Goal: Transaction & Acquisition: Purchase product/service

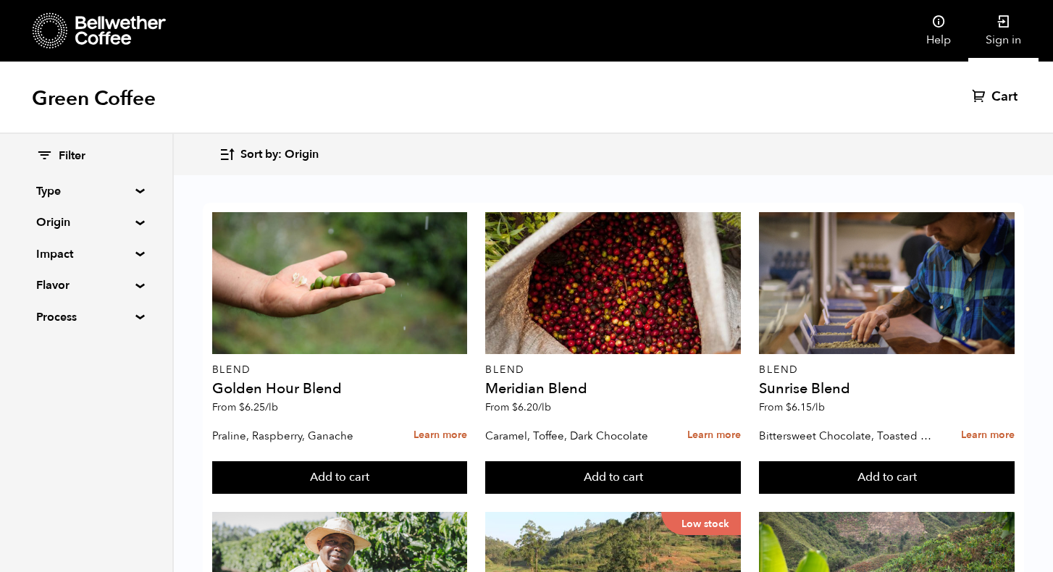
click at [1003, 32] on link "Sign in" at bounding box center [1003, 31] width 70 height 62
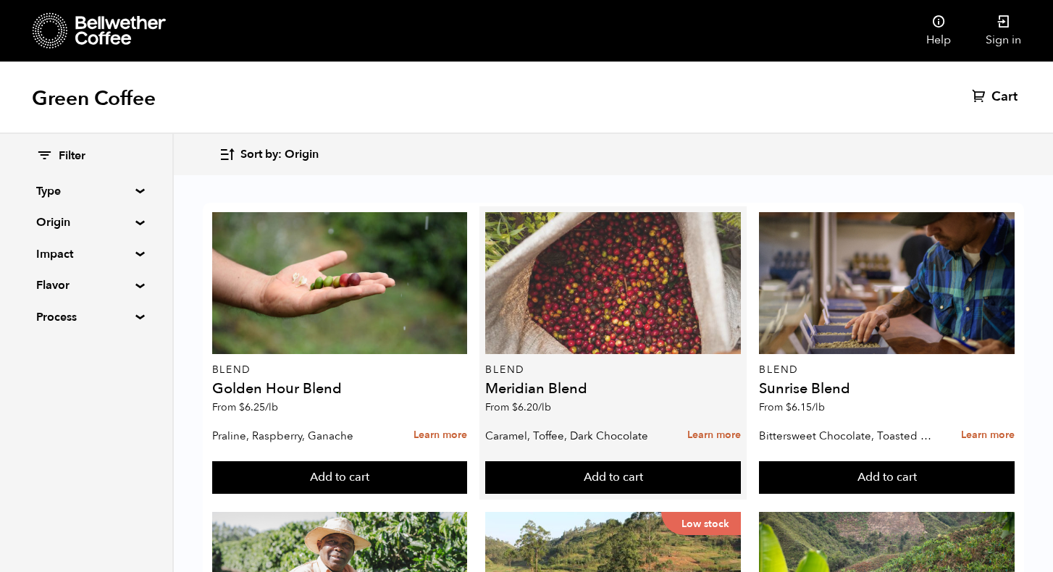
scroll to position [180, 0]
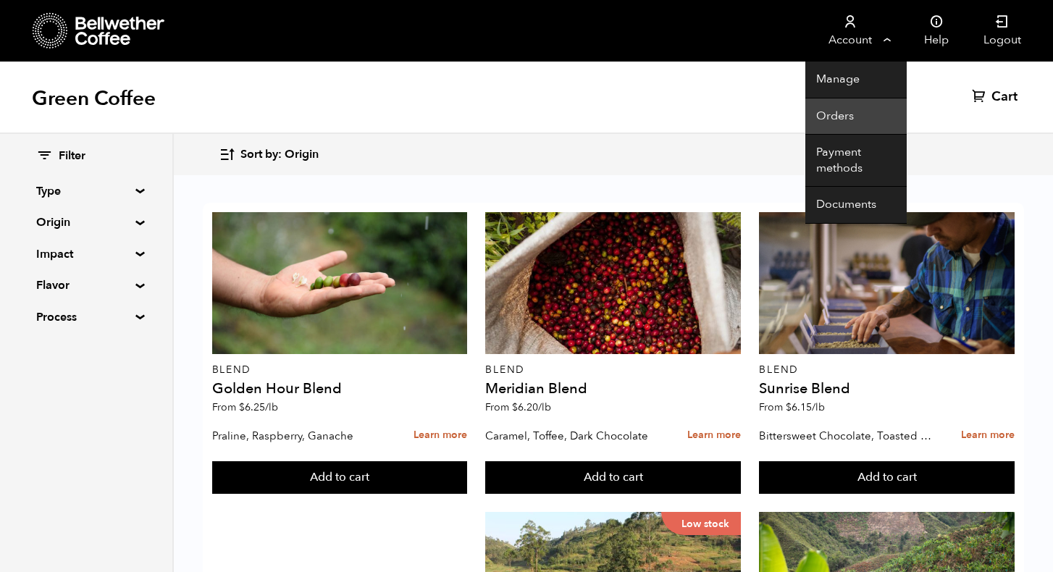
click at [833, 108] on link "Orders" at bounding box center [855, 116] width 101 height 37
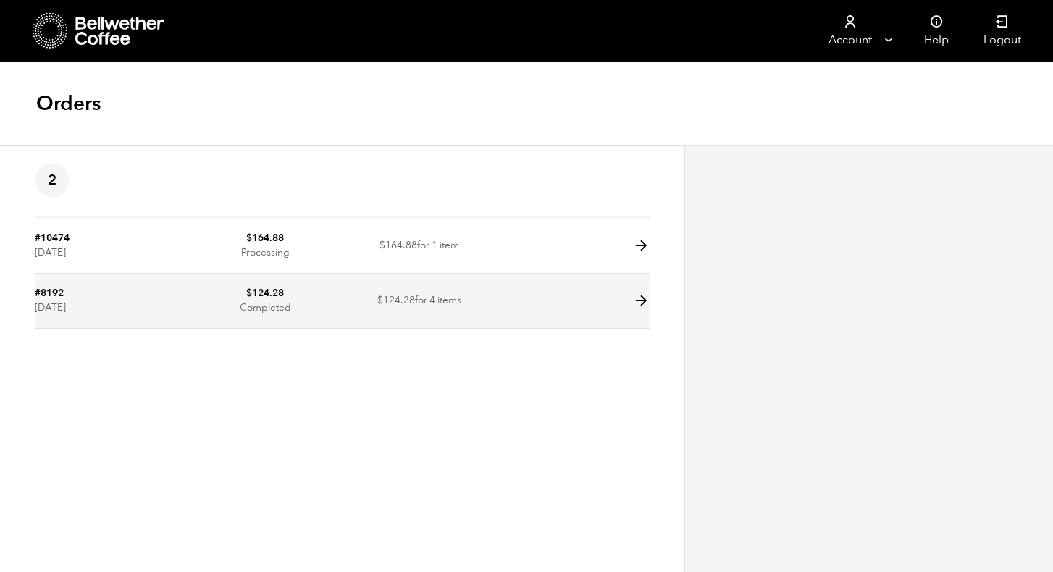
click at [647, 300] on icon at bounding box center [641, 301] width 17 height 17
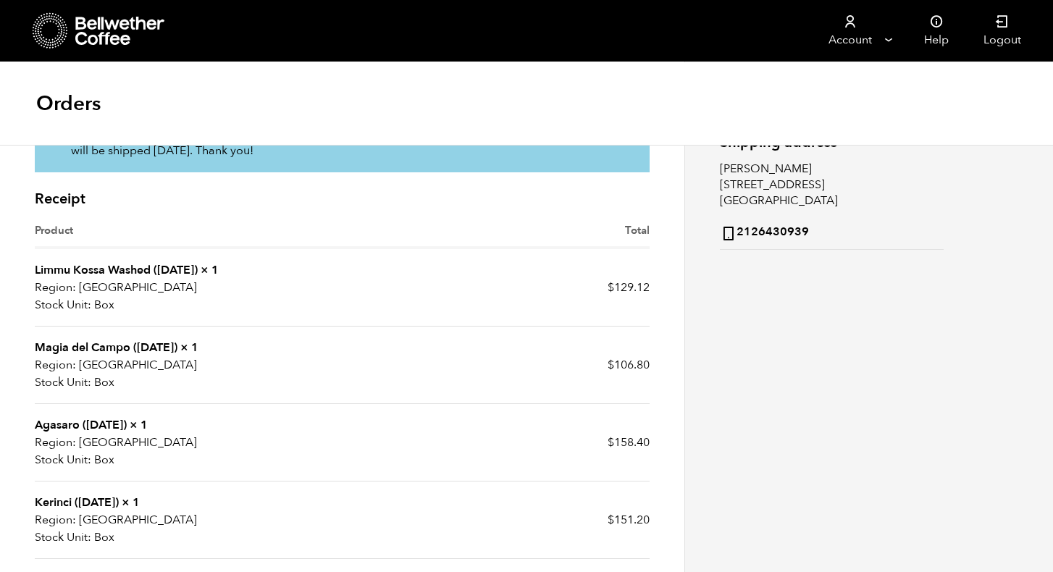
scroll to position [243, 0]
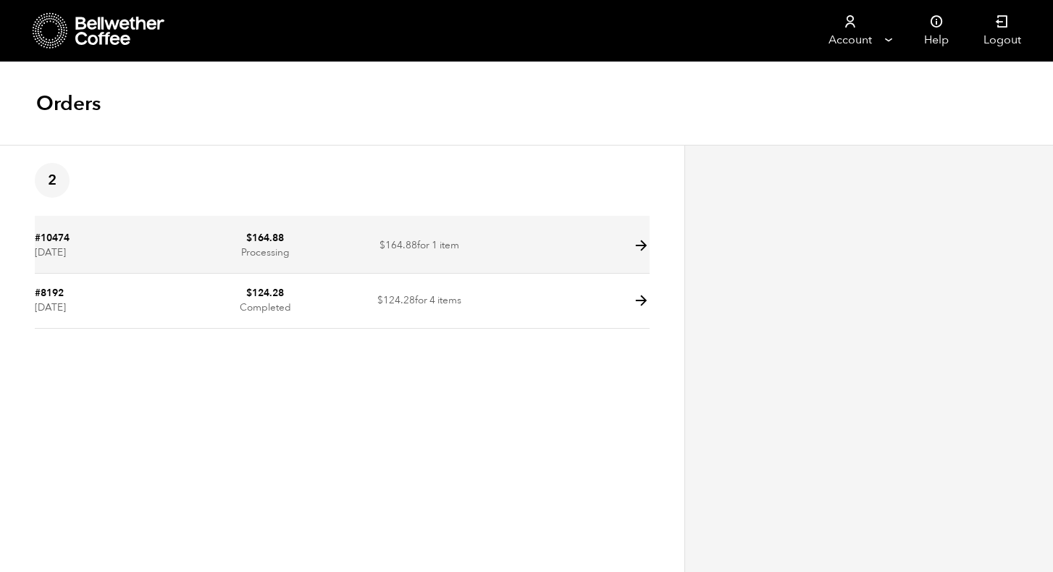
click at [112, 256] on td "#10474 August 29, 2025" at bounding box center [112, 246] width 154 height 55
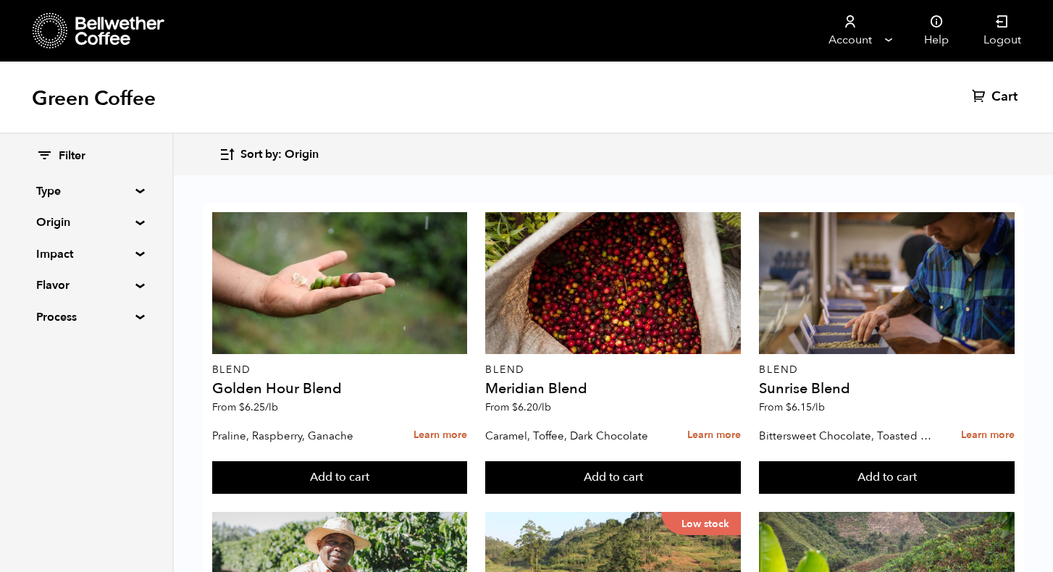
click at [136, 191] on summary "Type" at bounding box center [86, 191] width 100 height 17
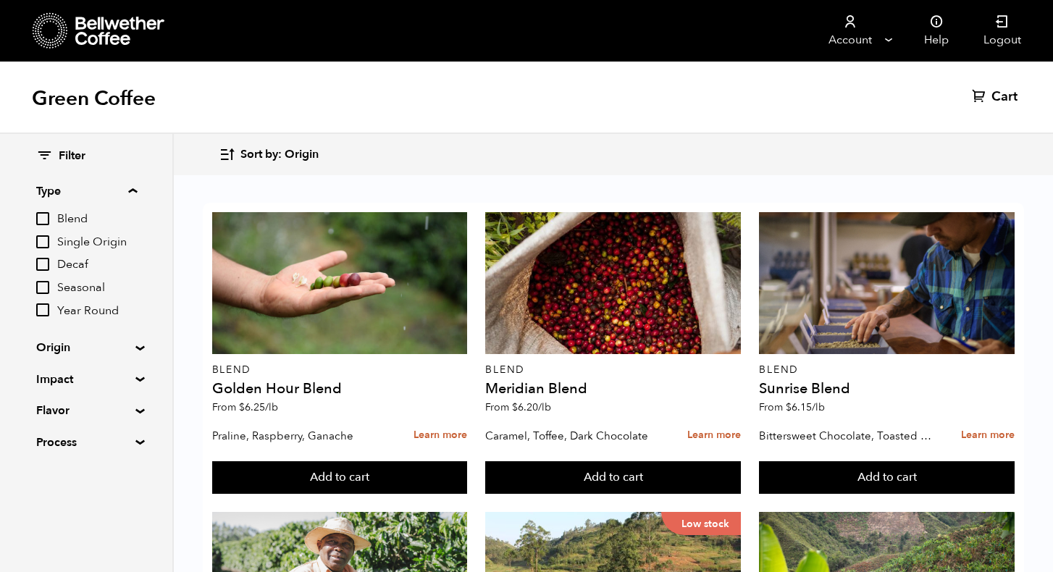
click at [132, 346] on summary "Origin" at bounding box center [86, 347] width 100 height 17
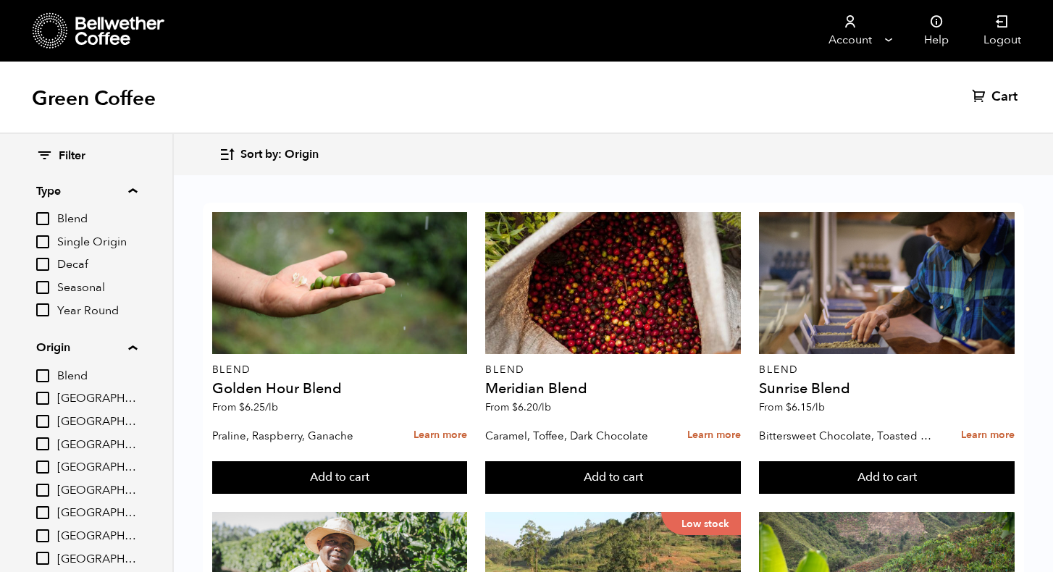
scroll to position [2, 0]
click at [47, 485] on input "[GEOGRAPHIC_DATA]" at bounding box center [42, 488] width 13 height 13
checkbox input "true"
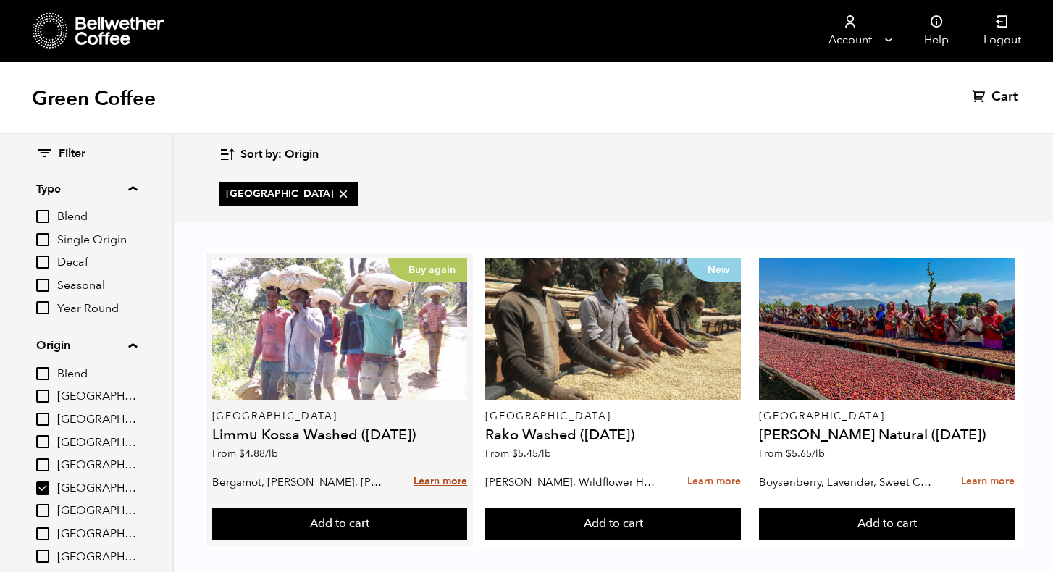
click at [447, 479] on link "Learn more" at bounding box center [441, 481] width 54 height 31
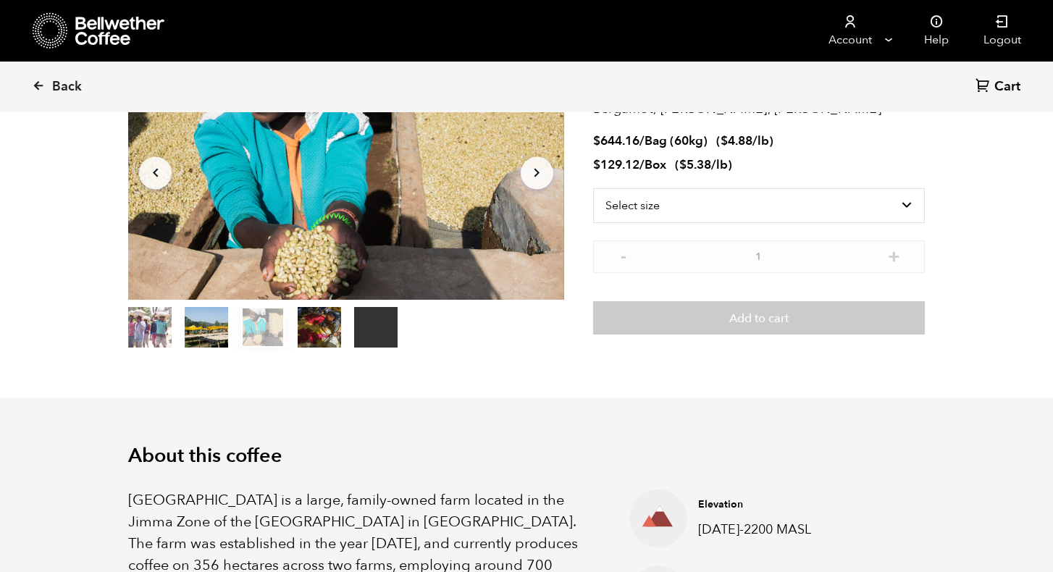
scroll to position [130, 0]
